Goal: Information Seeking & Learning: Learn about a topic

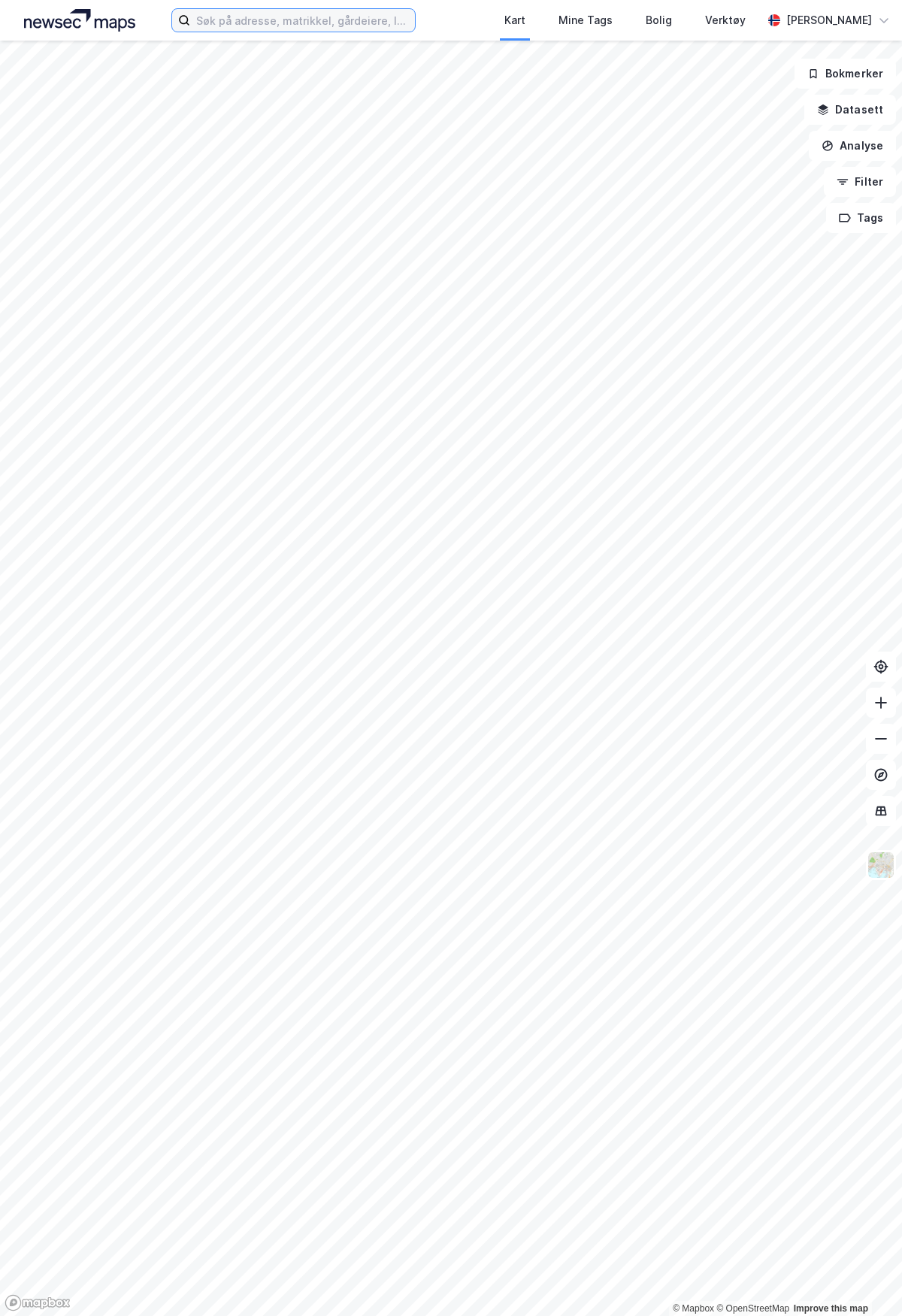
click at [343, 18] on input at bounding box center [303, 20] width 225 height 23
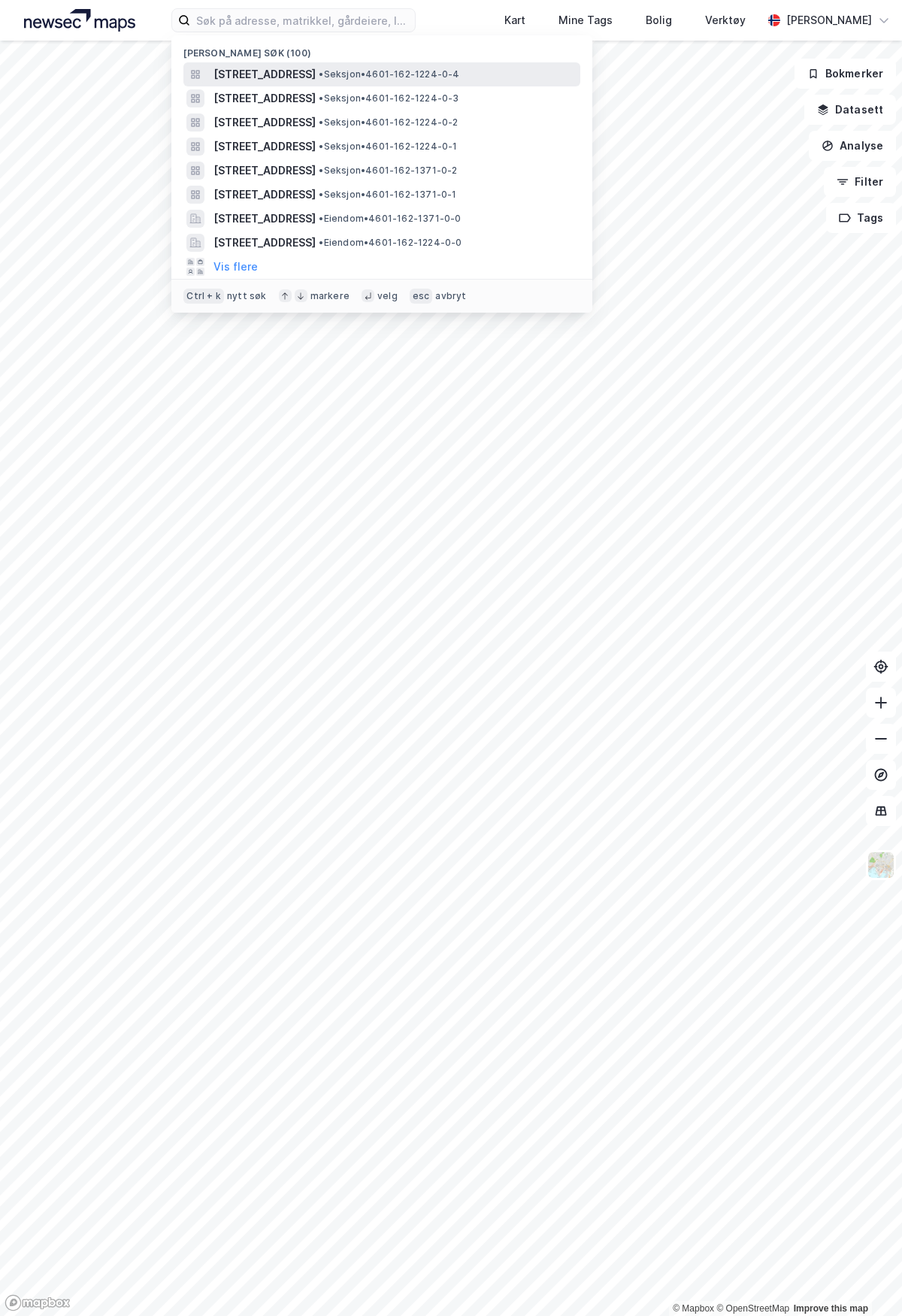
click at [316, 73] on span "[STREET_ADDRESS]" at bounding box center [265, 74] width 102 height 18
